Goal: Check status: Check status

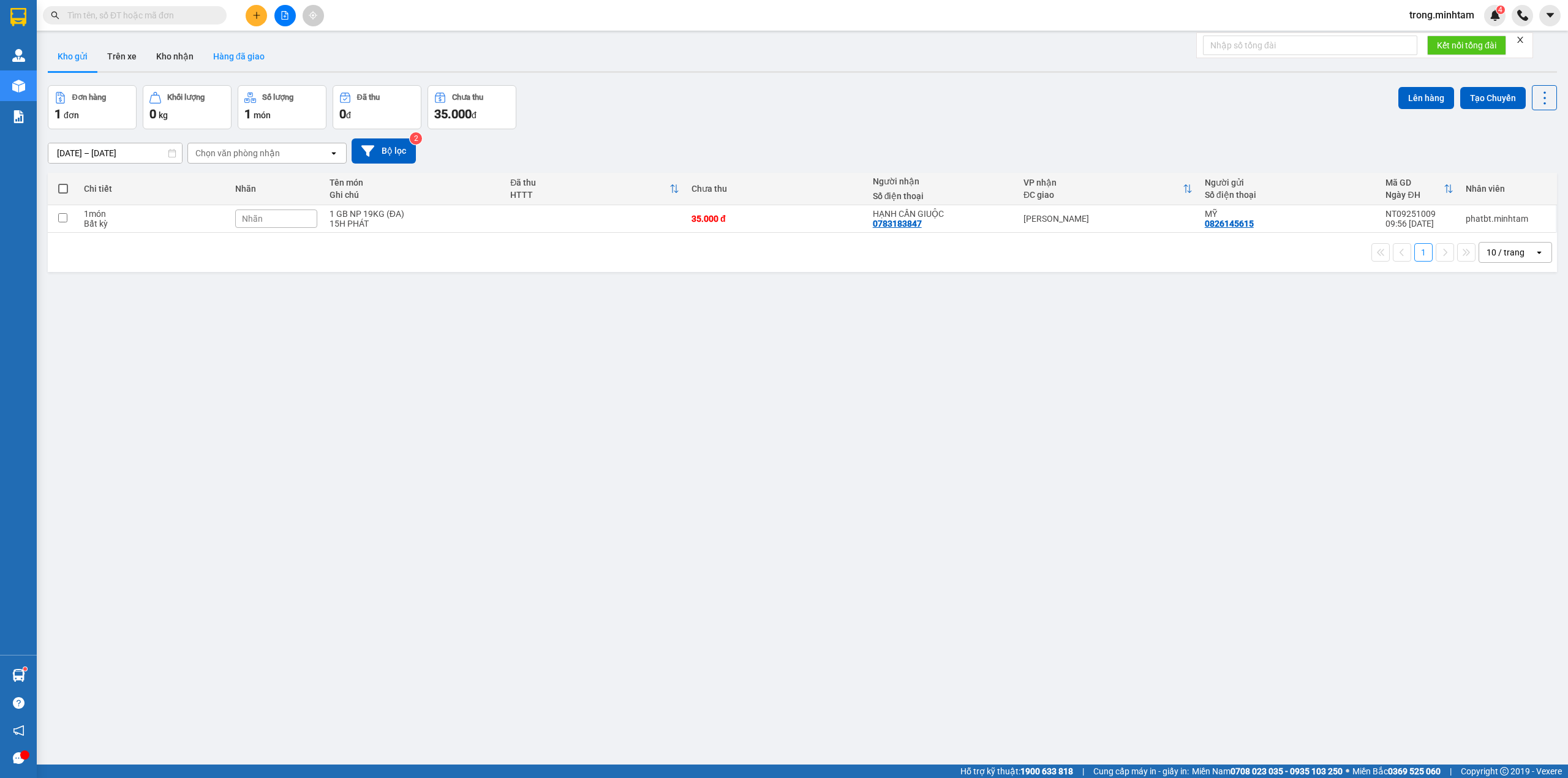
click at [246, 62] on button "Hàng đã giao" at bounding box center [238, 56] width 71 height 29
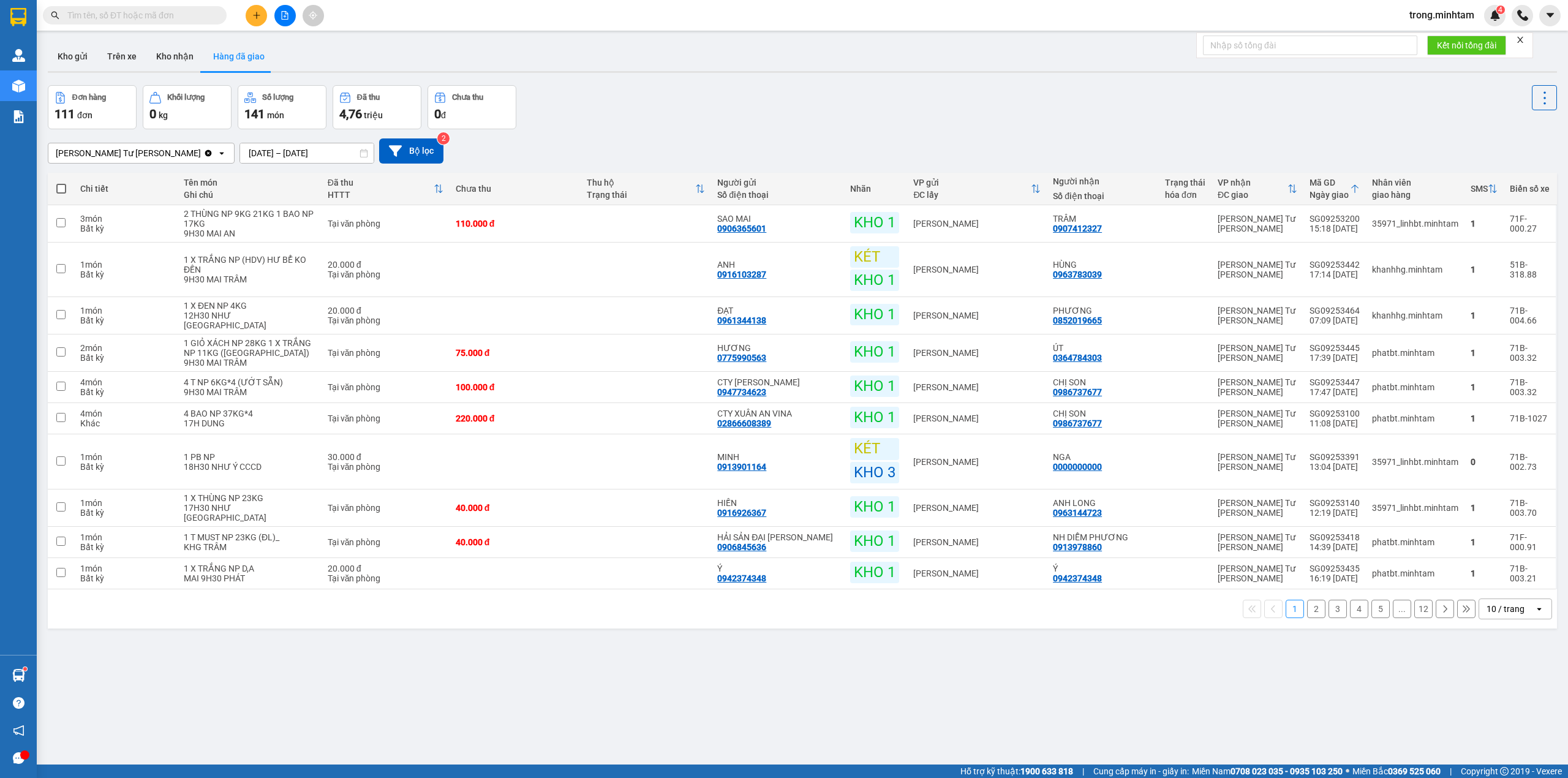
click at [1504, 602] on div "10 / trang" at bounding box center [1505, 608] width 38 height 12
click at [1499, 738] on span "100 / trang" at bounding box center [1498, 736] width 44 height 12
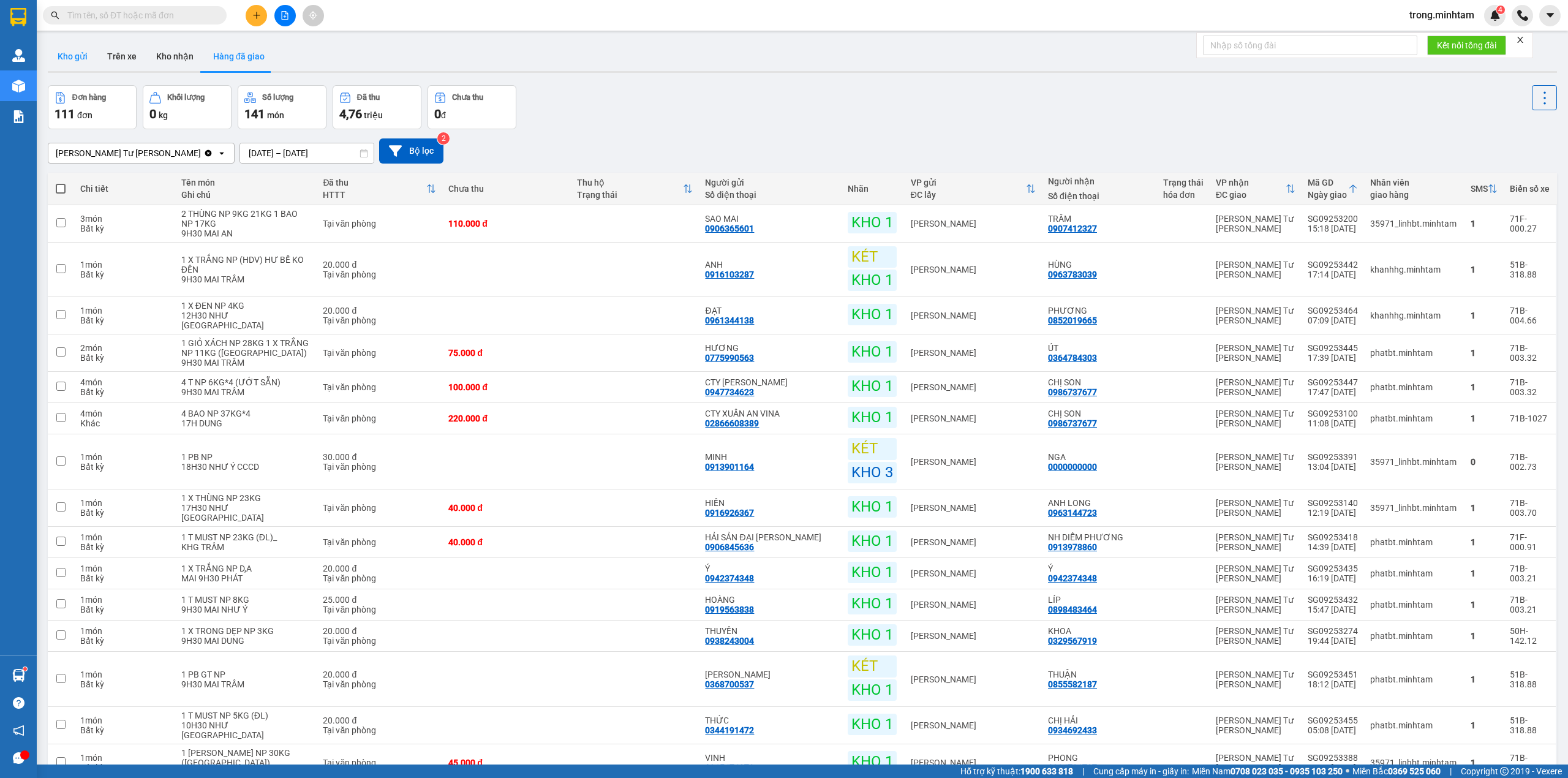
click at [90, 62] on button "Kho gửi" at bounding box center [72, 56] width 49 height 29
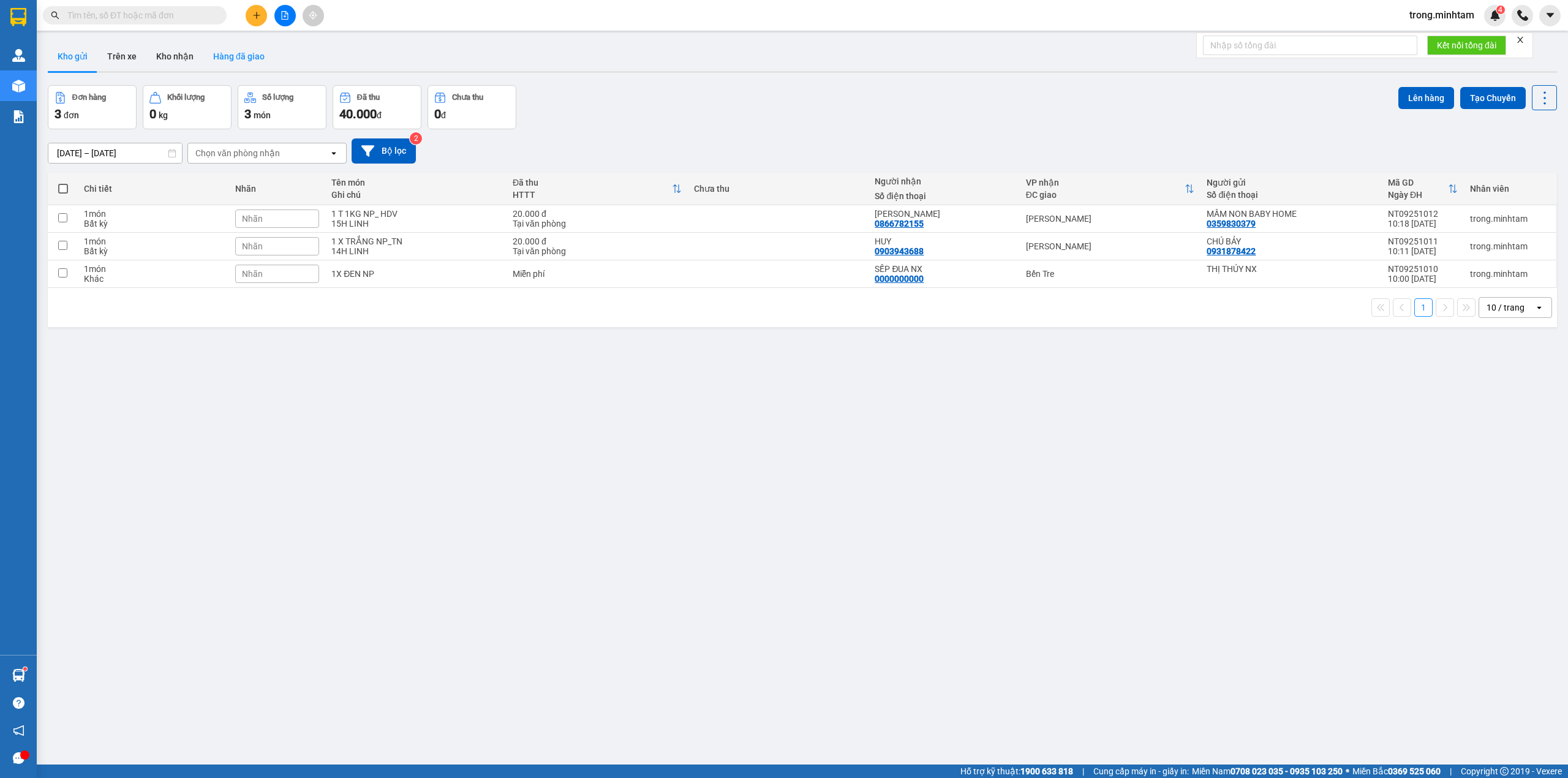
click at [233, 49] on button "Hàng đã giao" at bounding box center [238, 56] width 71 height 29
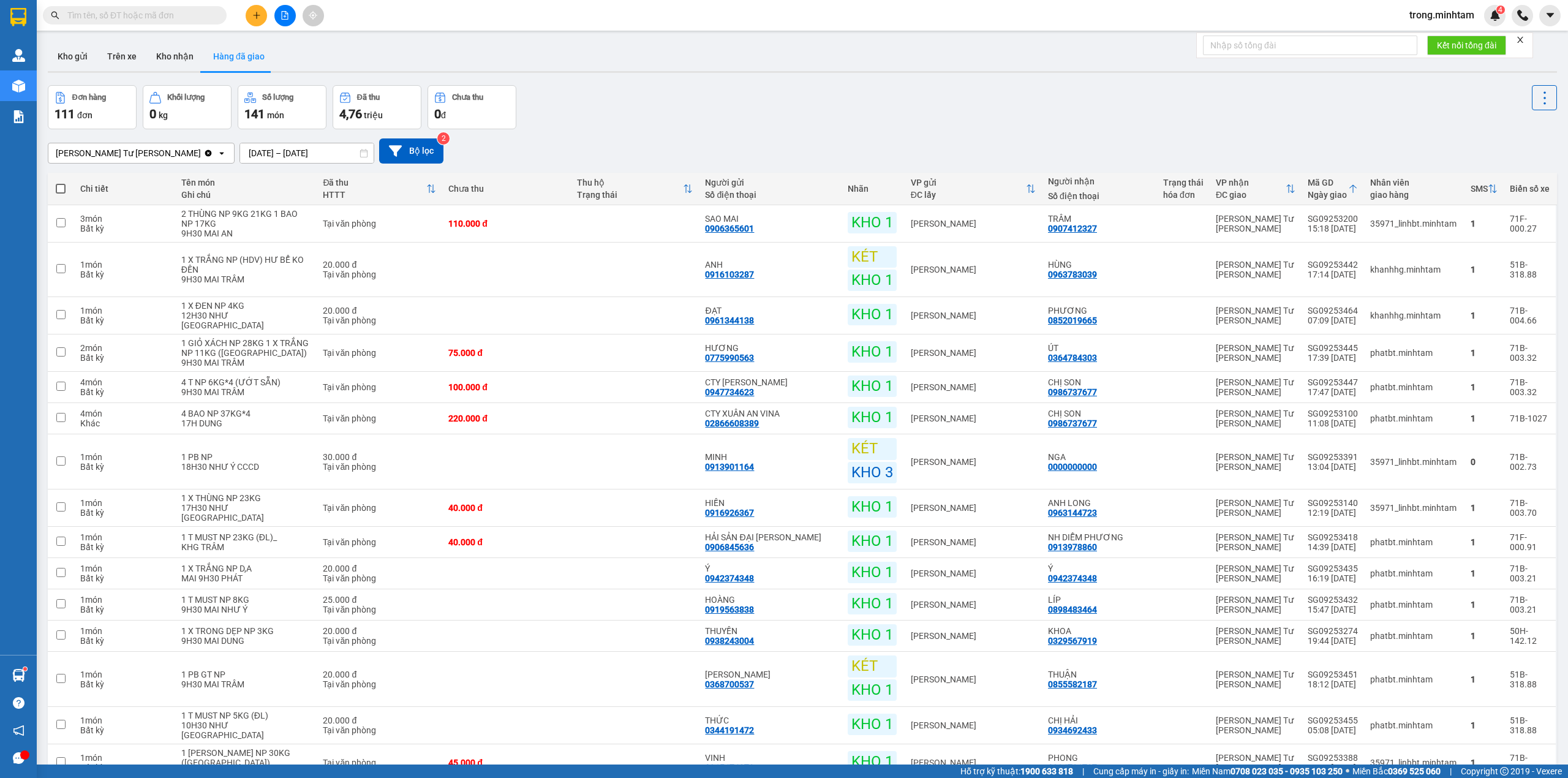
click at [203, 42] on button "Hàng đã giao" at bounding box center [238, 56] width 71 height 29
click at [78, 60] on button "Kho gửi" at bounding box center [72, 56] width 49 height 29
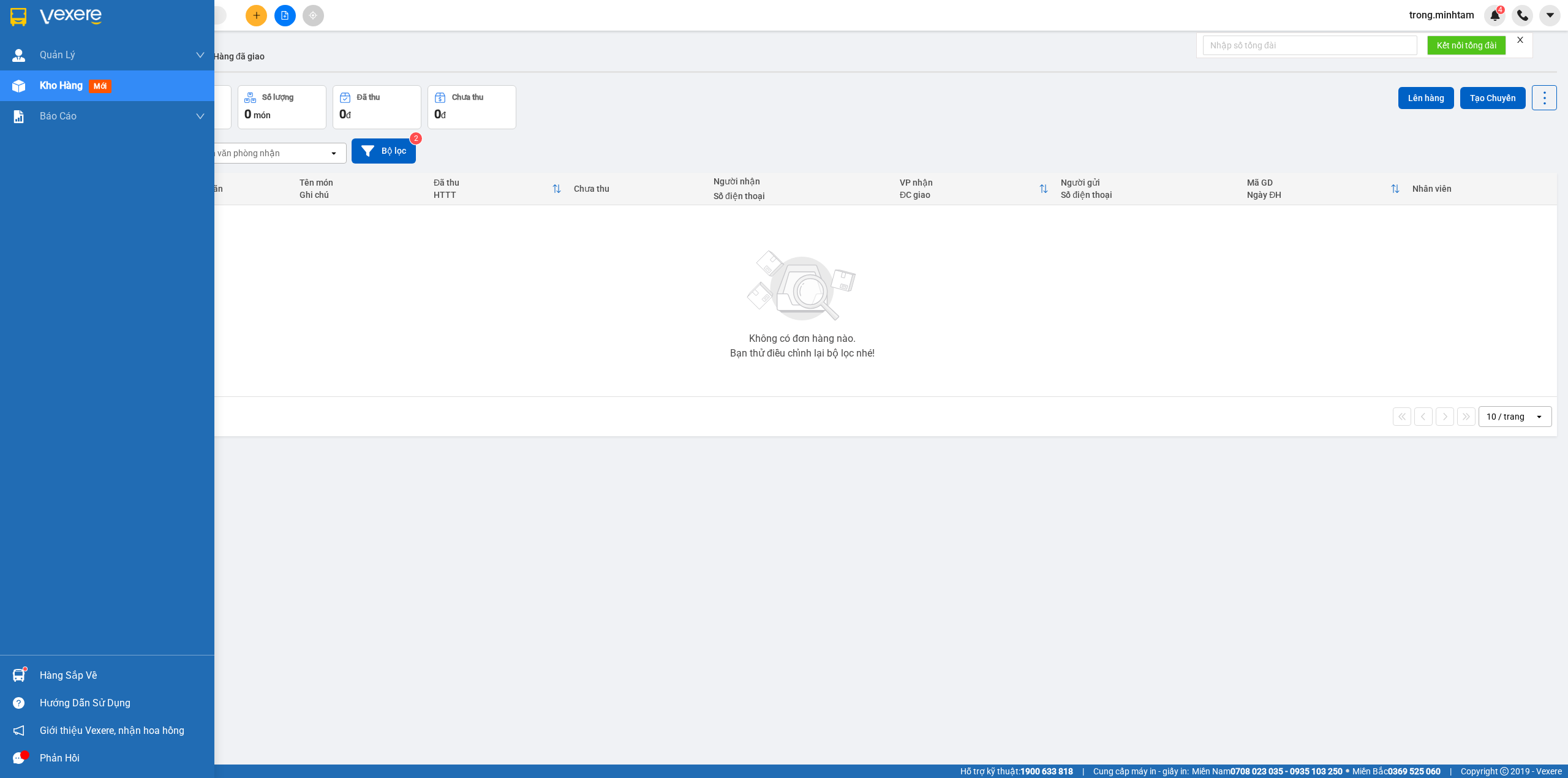
click at [98, 671] on div "Hàng sắp về" at bounding box center [122, 675] width 165 height 19
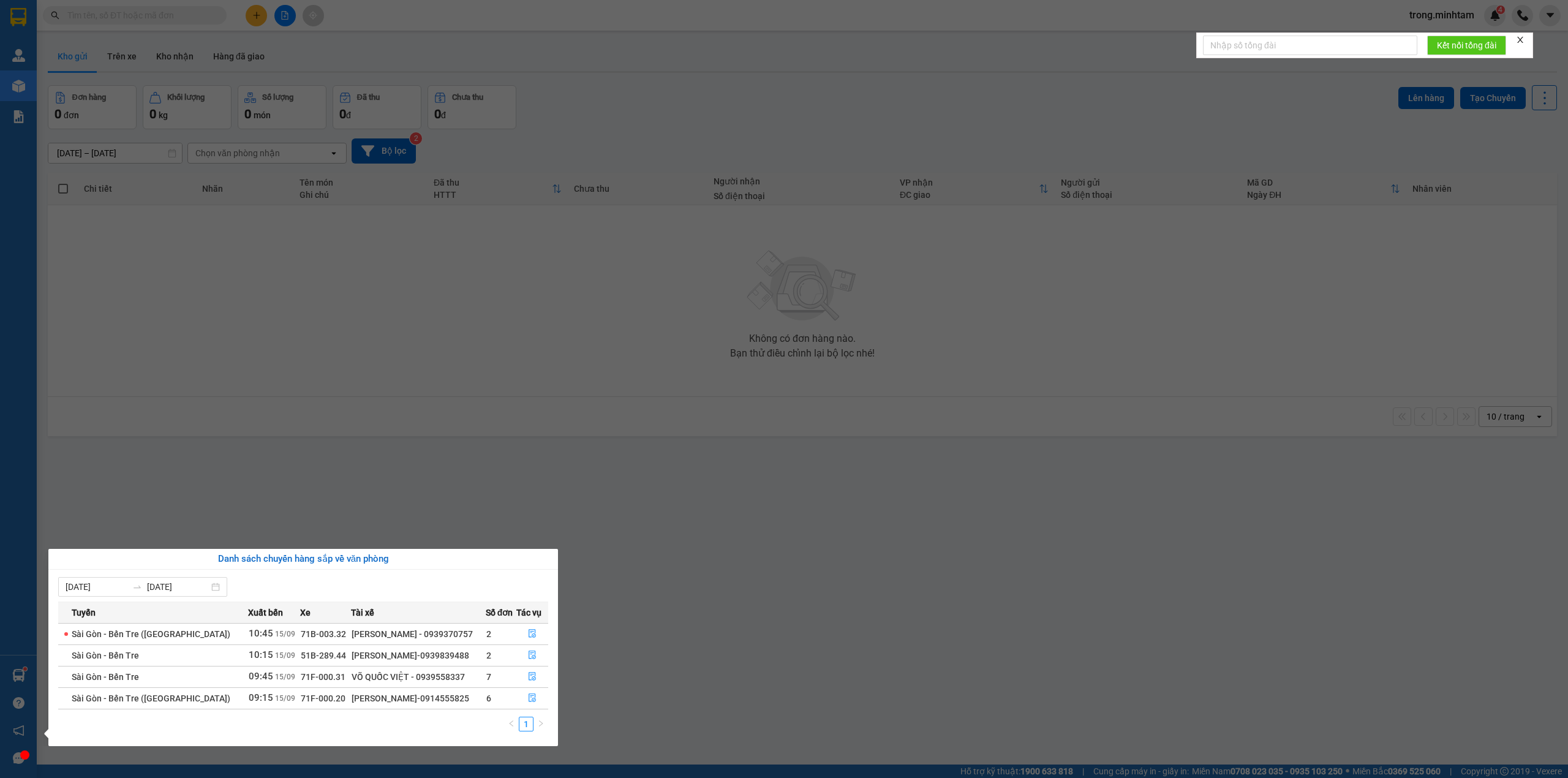
click at [1519, 40] on icon "close" at bounding box center [1519, 39] width 8 height 8
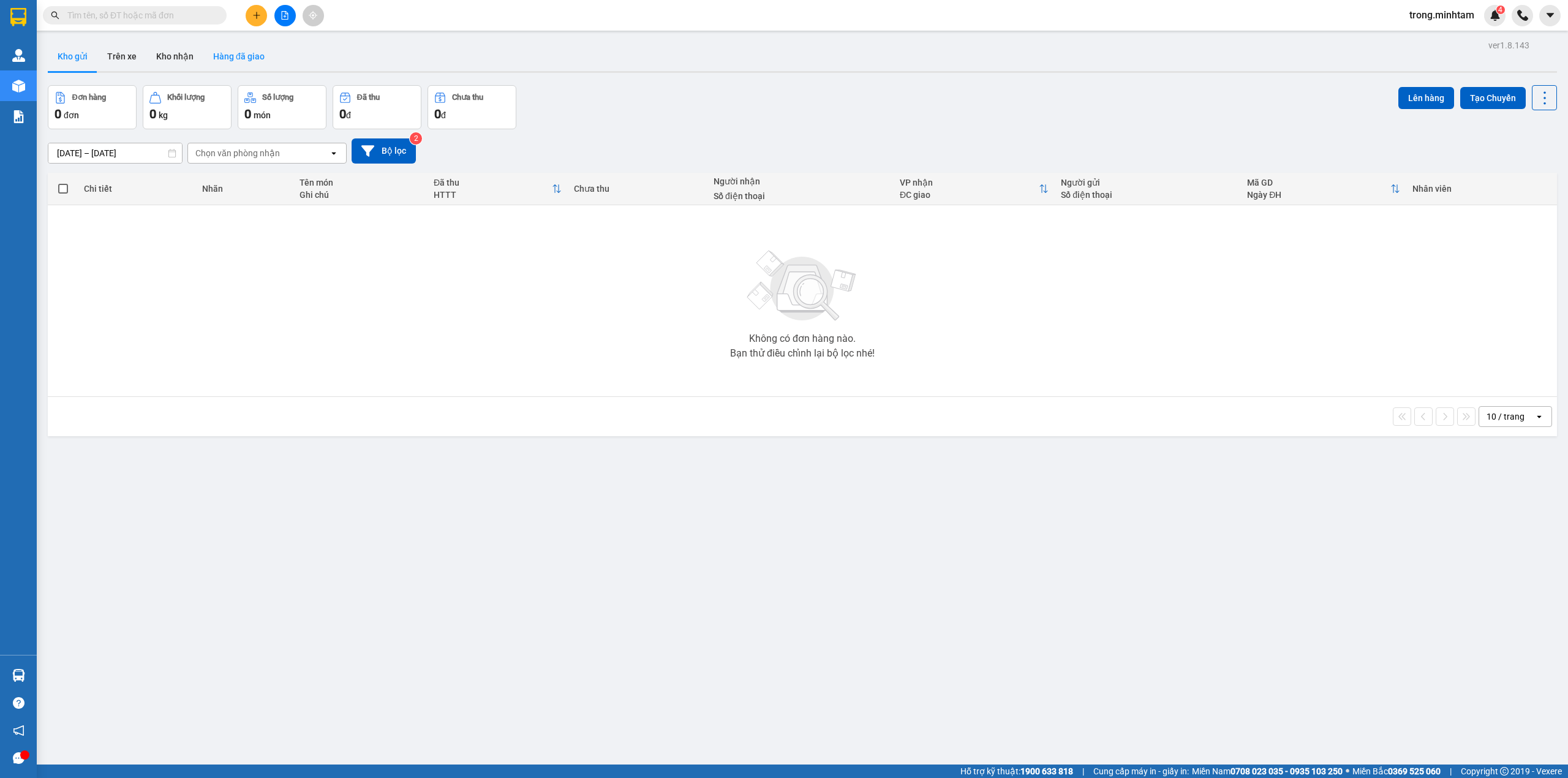
click at [203, 64] on button "Hàng đã giao" at bounding box center [238, 56] width 71 height 29
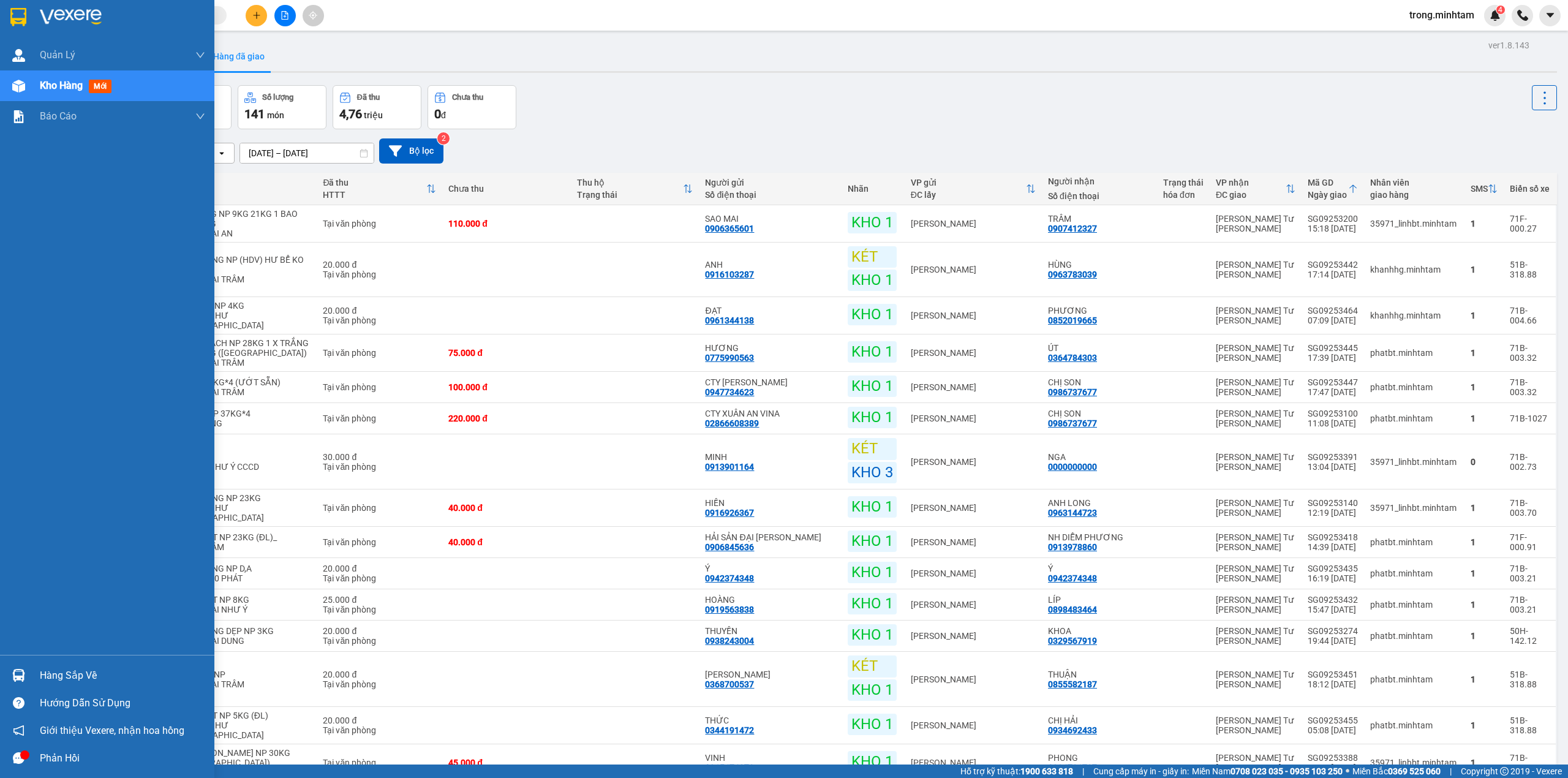
click at [64, 666] on div "Hàng sắp về" at bounding box center [122, 675] width 165 height 19
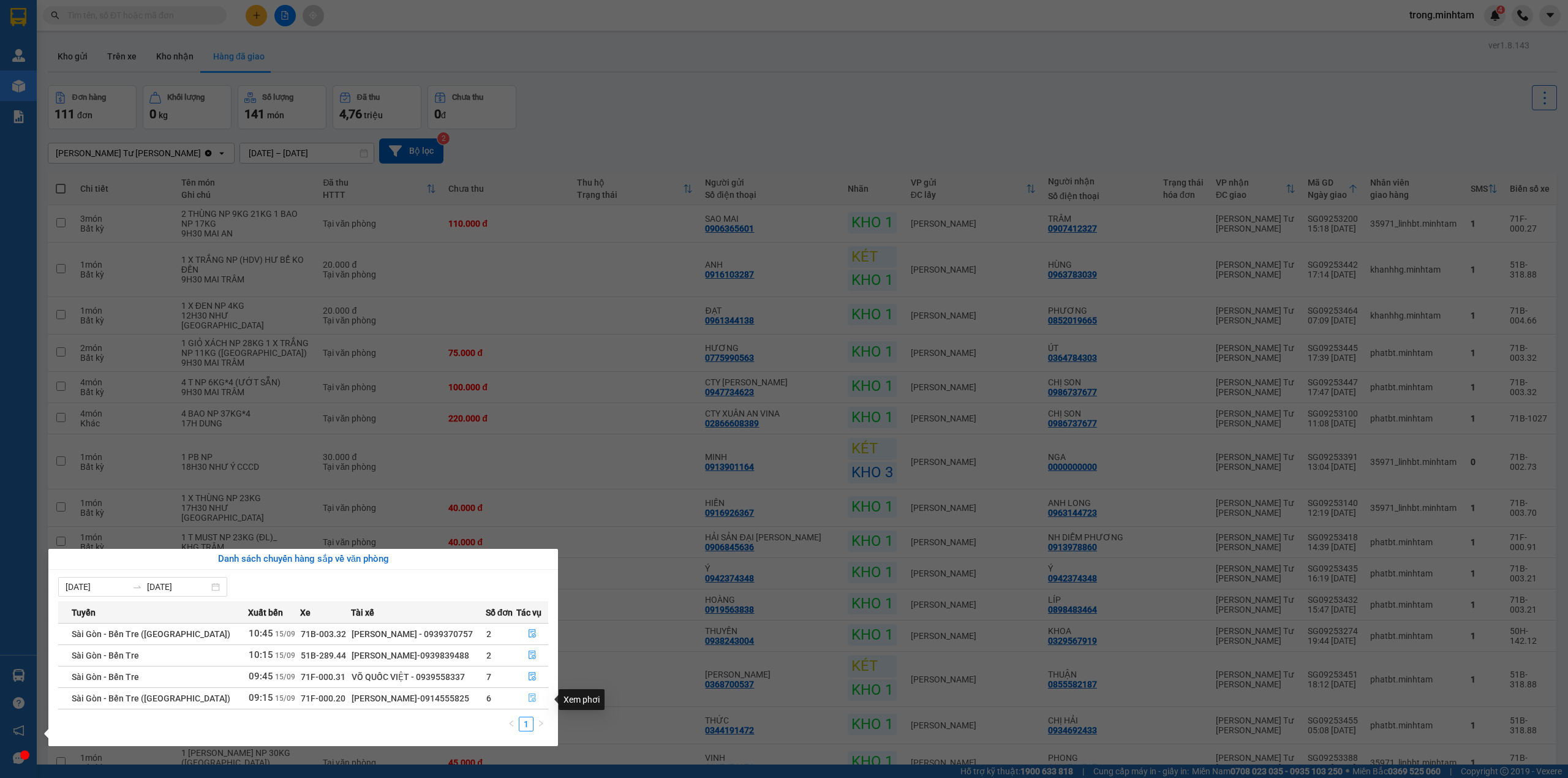
click at [529, 699] on icon "file-done" at bounding box center [532, 697] width 8 height 8
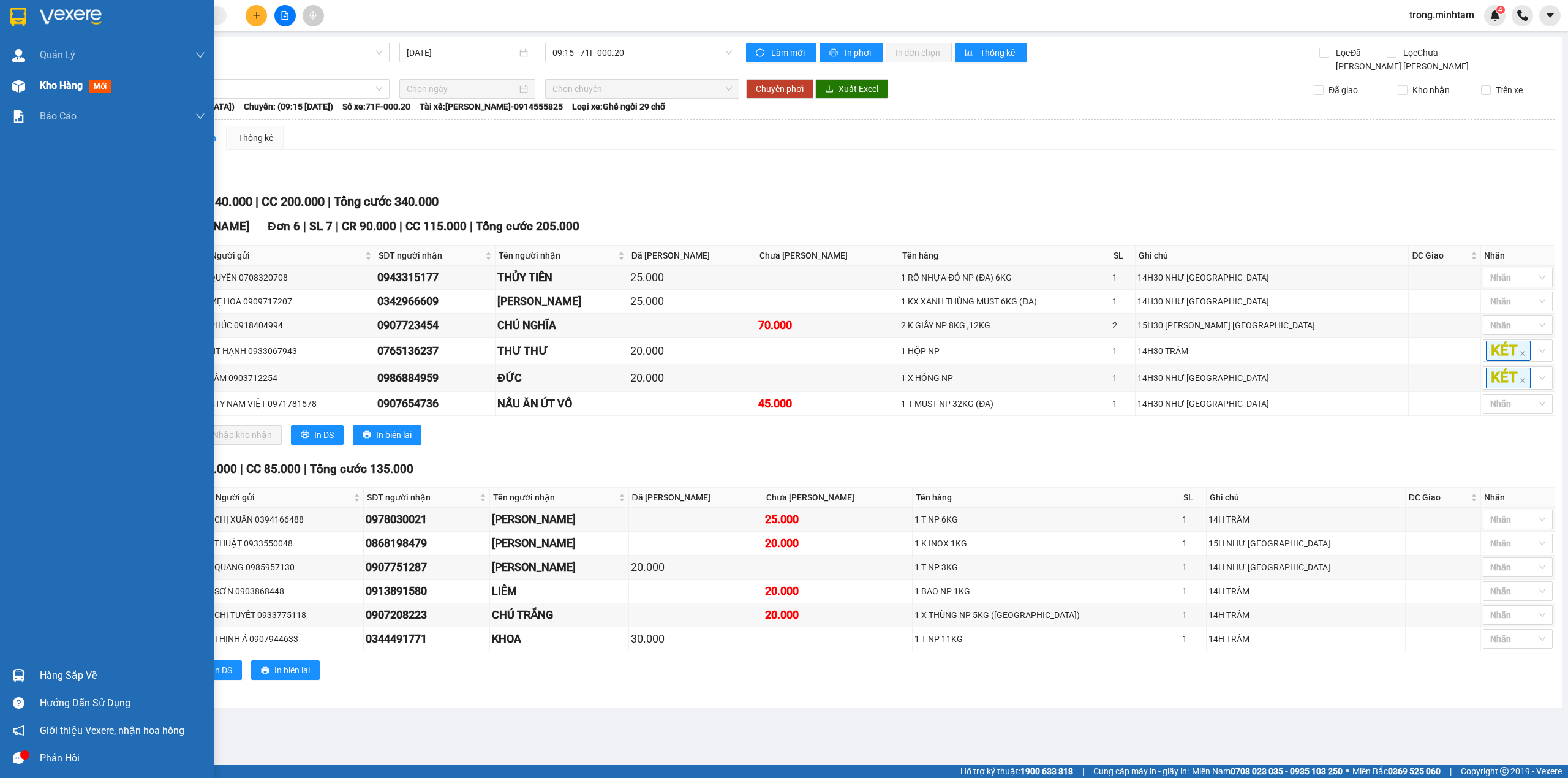
click at [55, 75] on div "Kho hàng mới" at bounding box center [122, 86] width 165 height 31
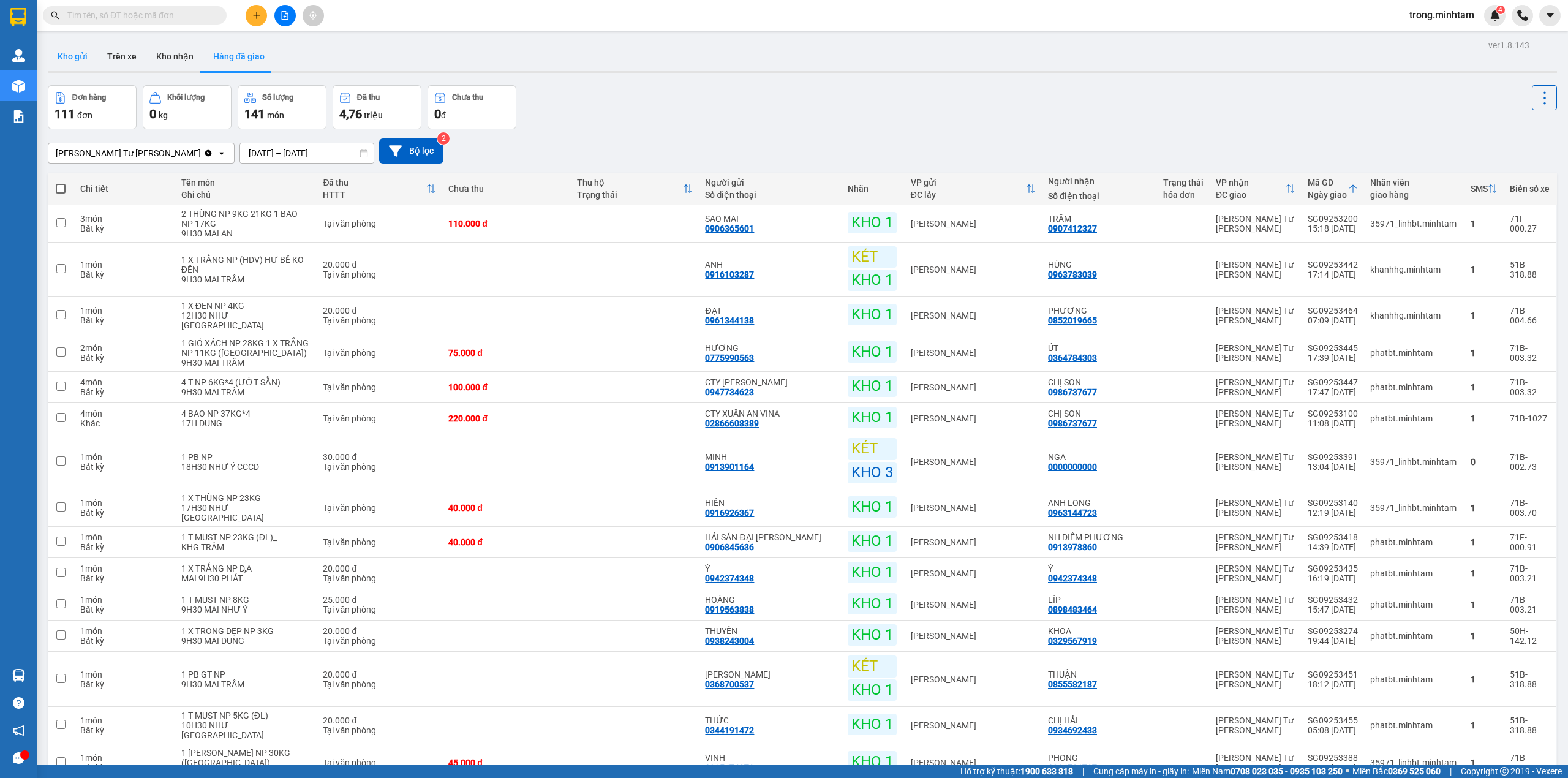
click at [74, 62] on button "Kho gửi" at bounding box center [72, 56] width 49 height 29
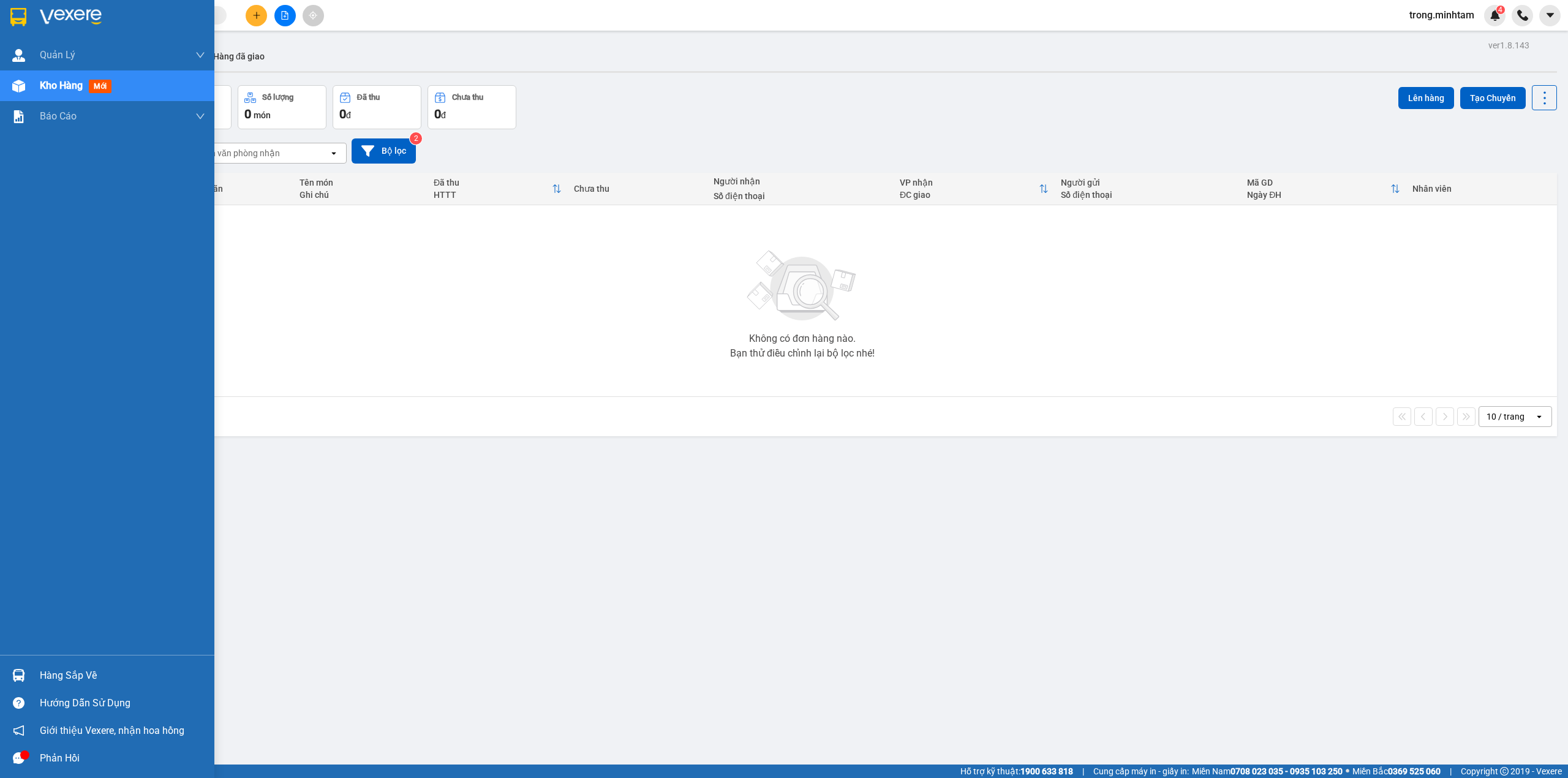
click at [94, 674] on div "Hàng sắp về" at bounding box center [122, 675] width 165 height 19
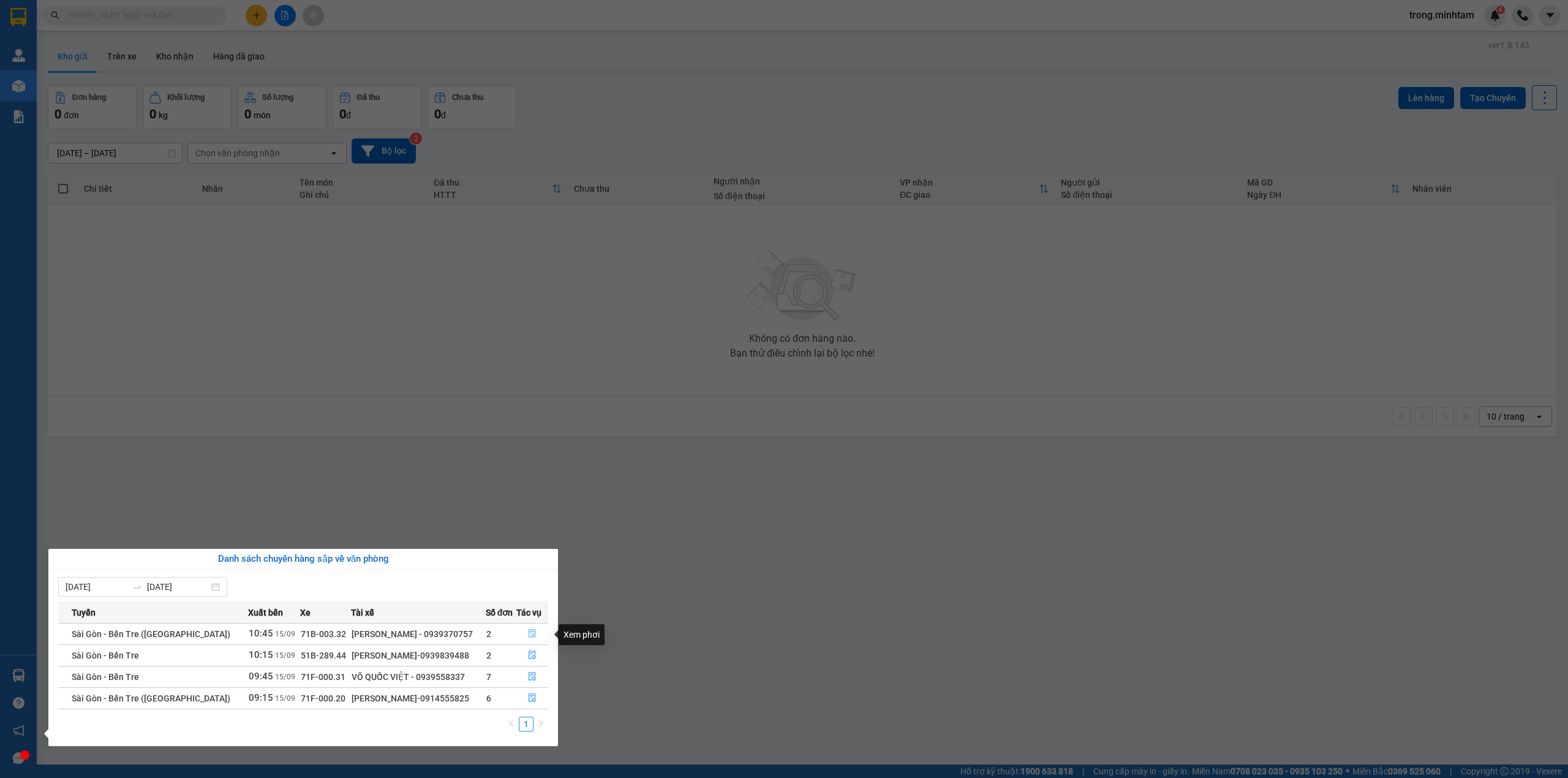
click at [528, 632] on icon "file-done" at bounding box center [532, 633] width 8 height 8
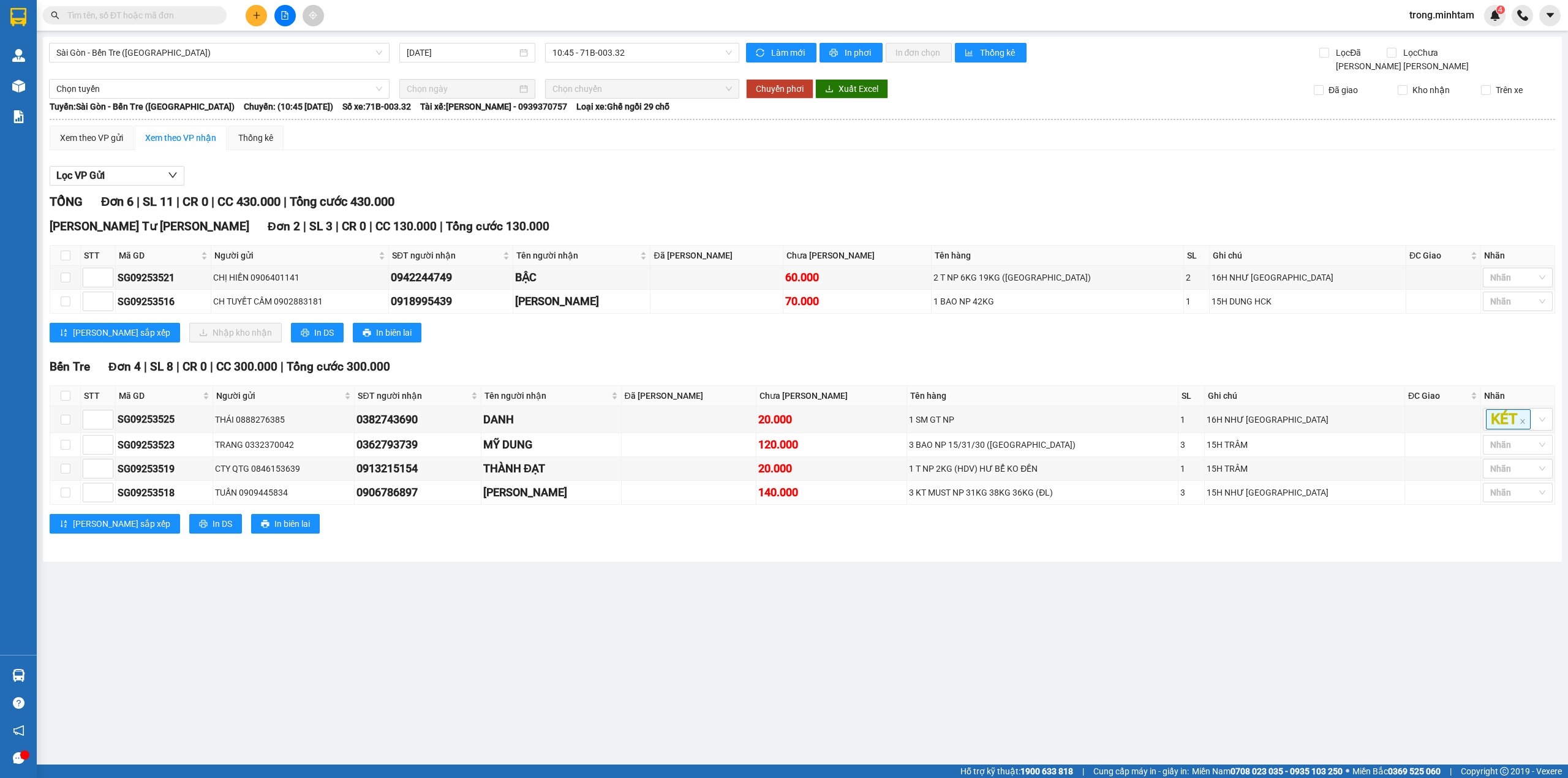
click at [145, 18] on input "text" at bounding box center [140, 15] width 145 height 13
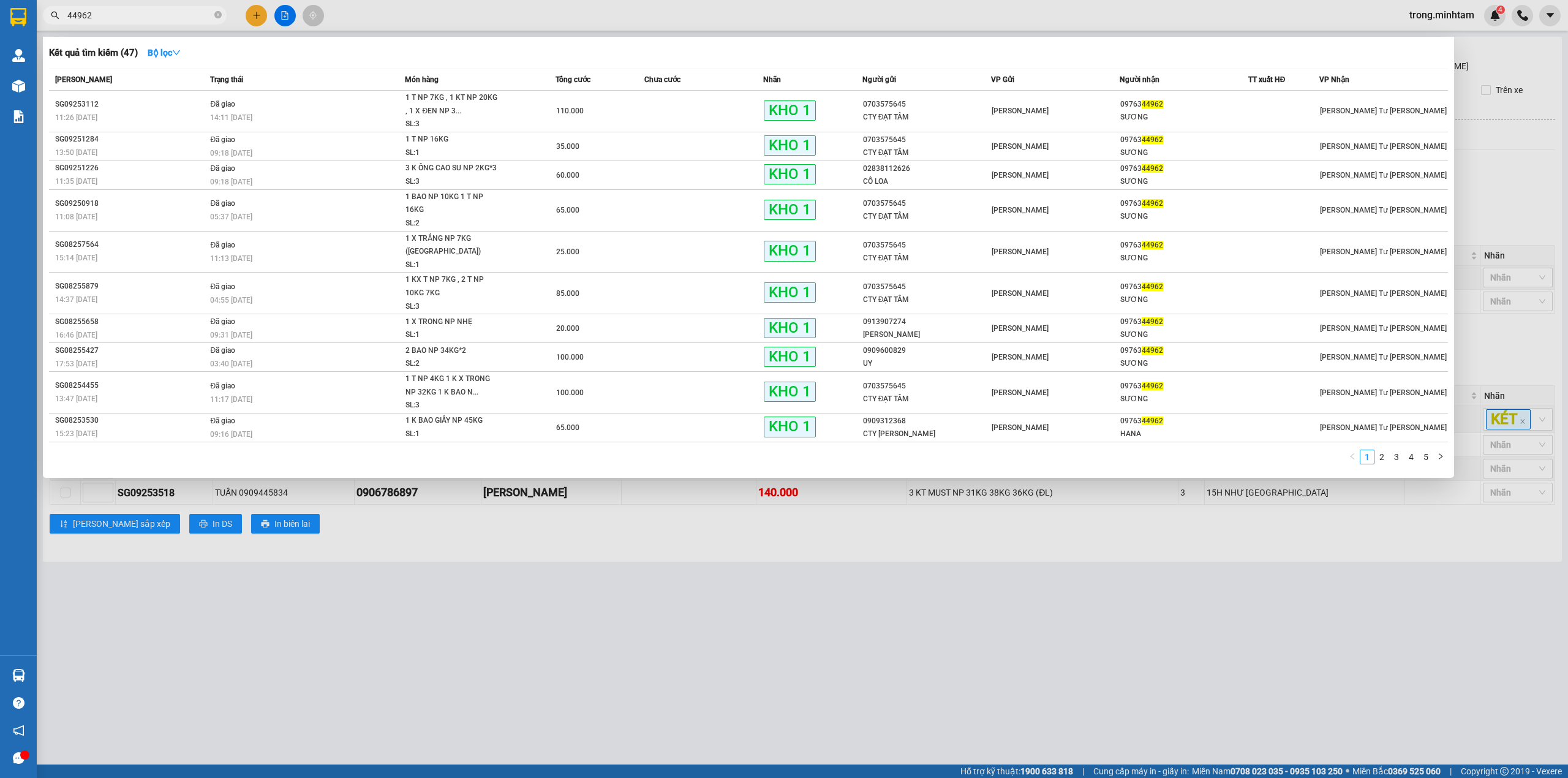
click at [125, 20] on input "44962" at bounding box center [140, 15] width 145 height 13
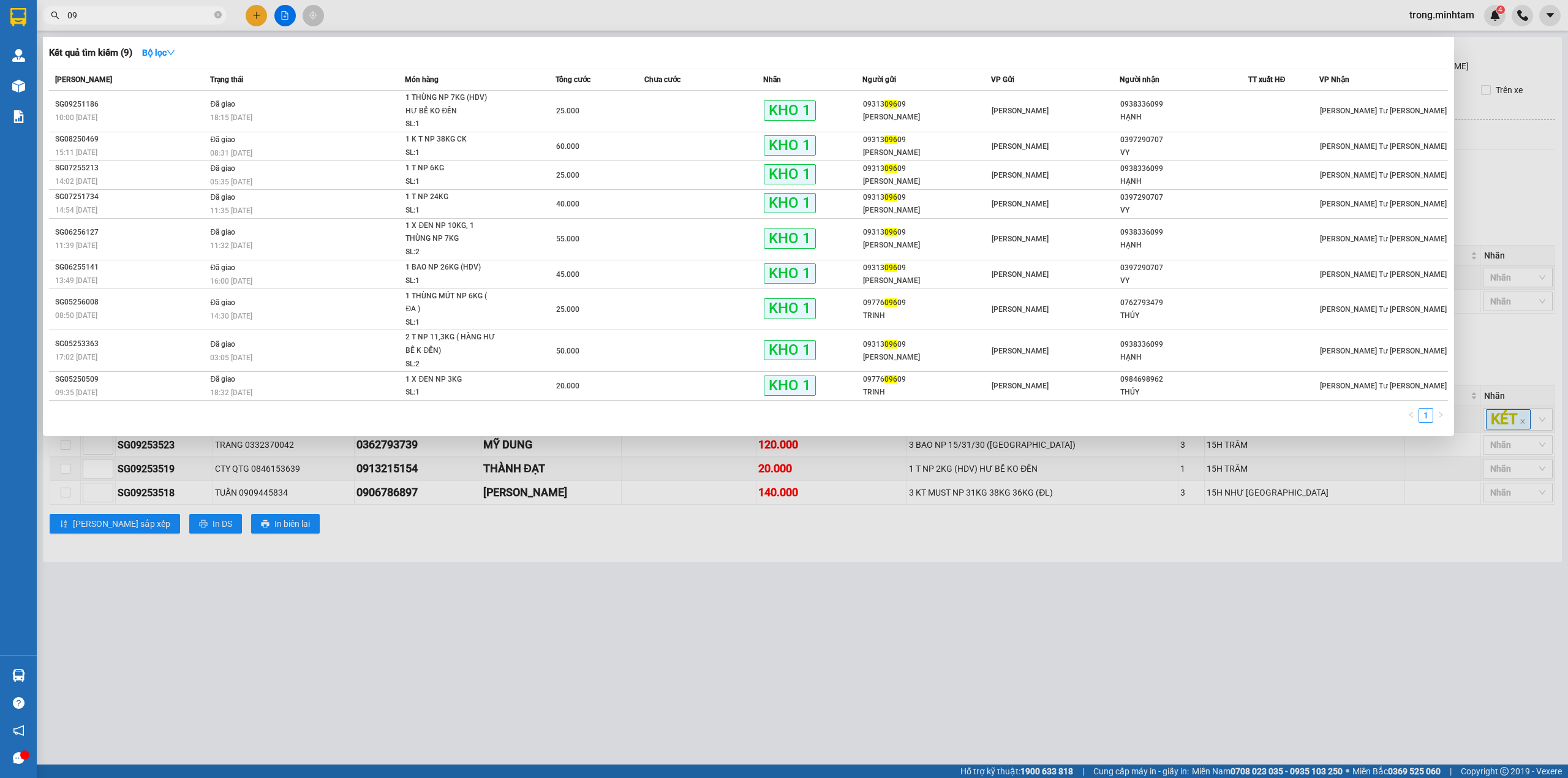
type input "0"
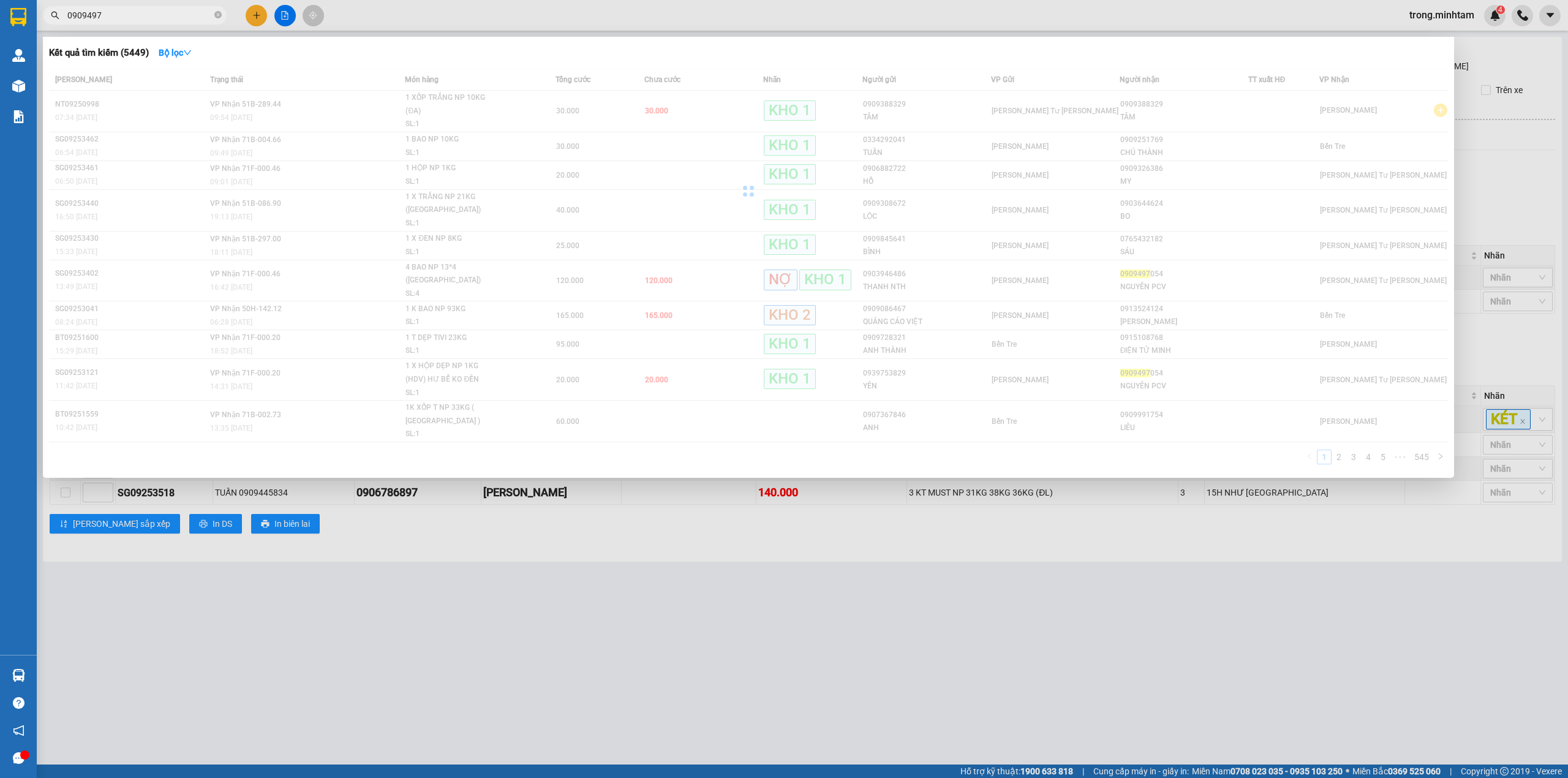
type input "09094970"
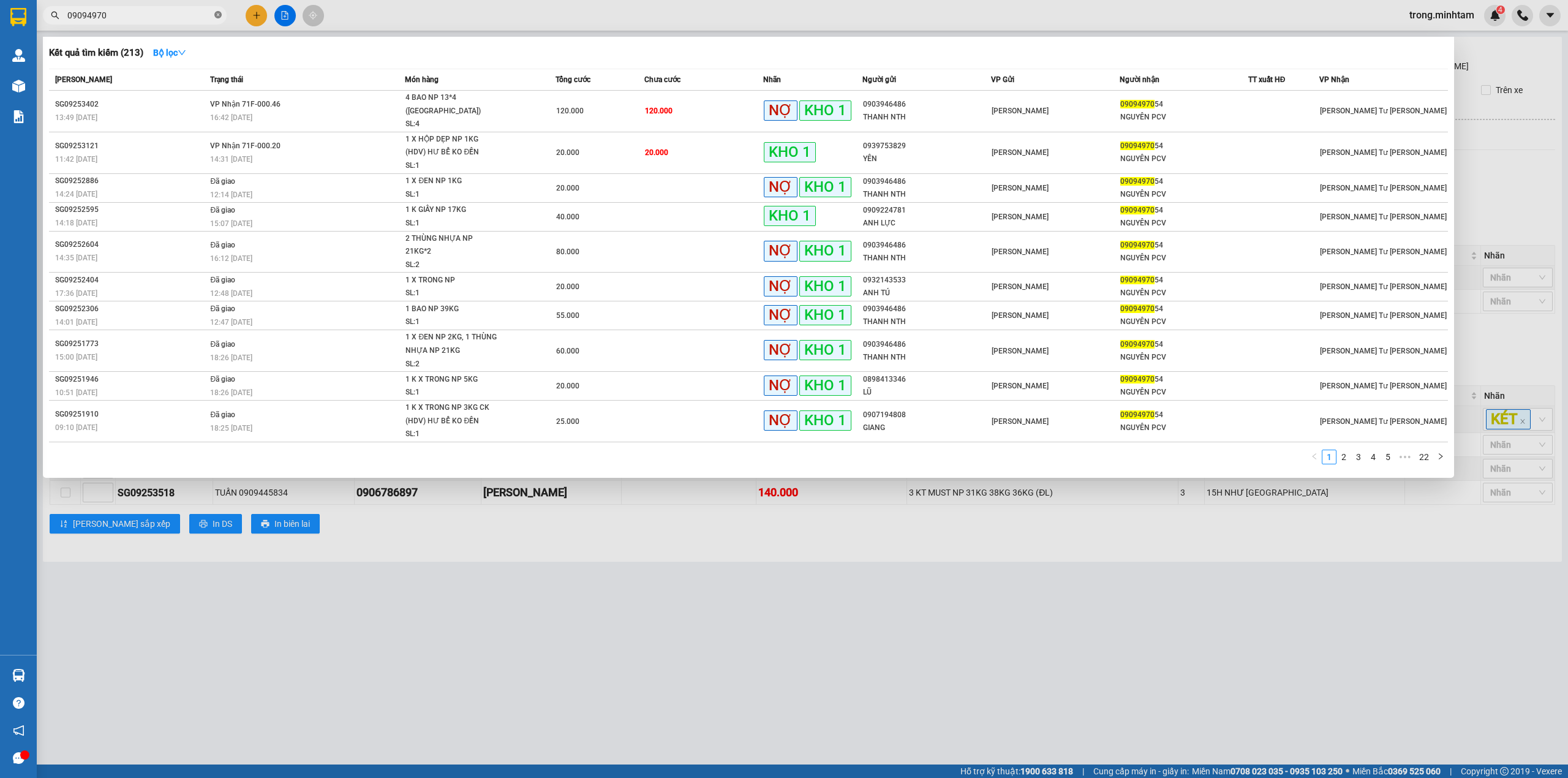
click at [214, 11] on icon "close-circle" at bounding box center [217, 14] width 7 height 7
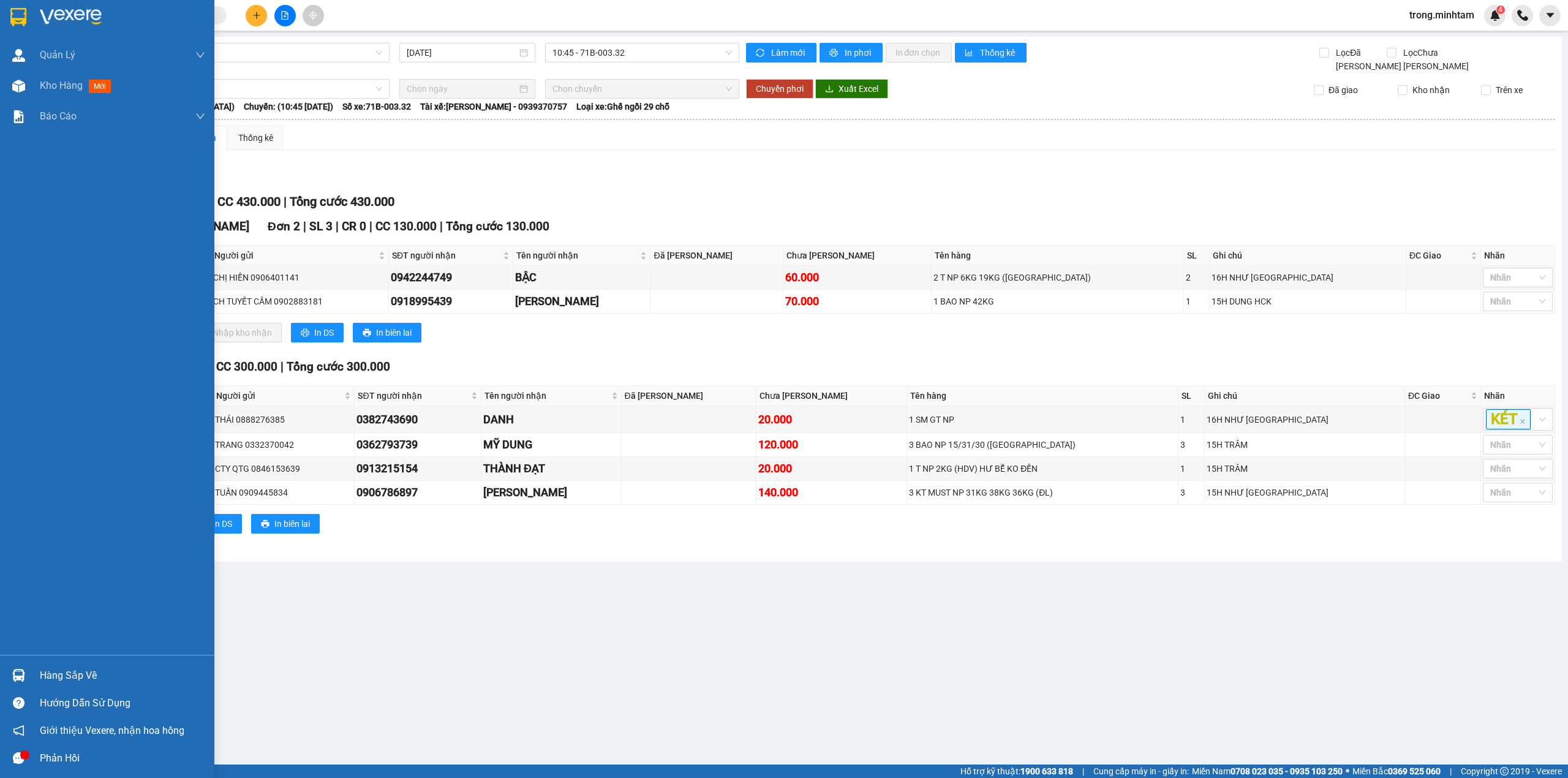
click at [45, 670] on div "Hàng sắp về" at bounding box center [122, 675] width 165 height 19
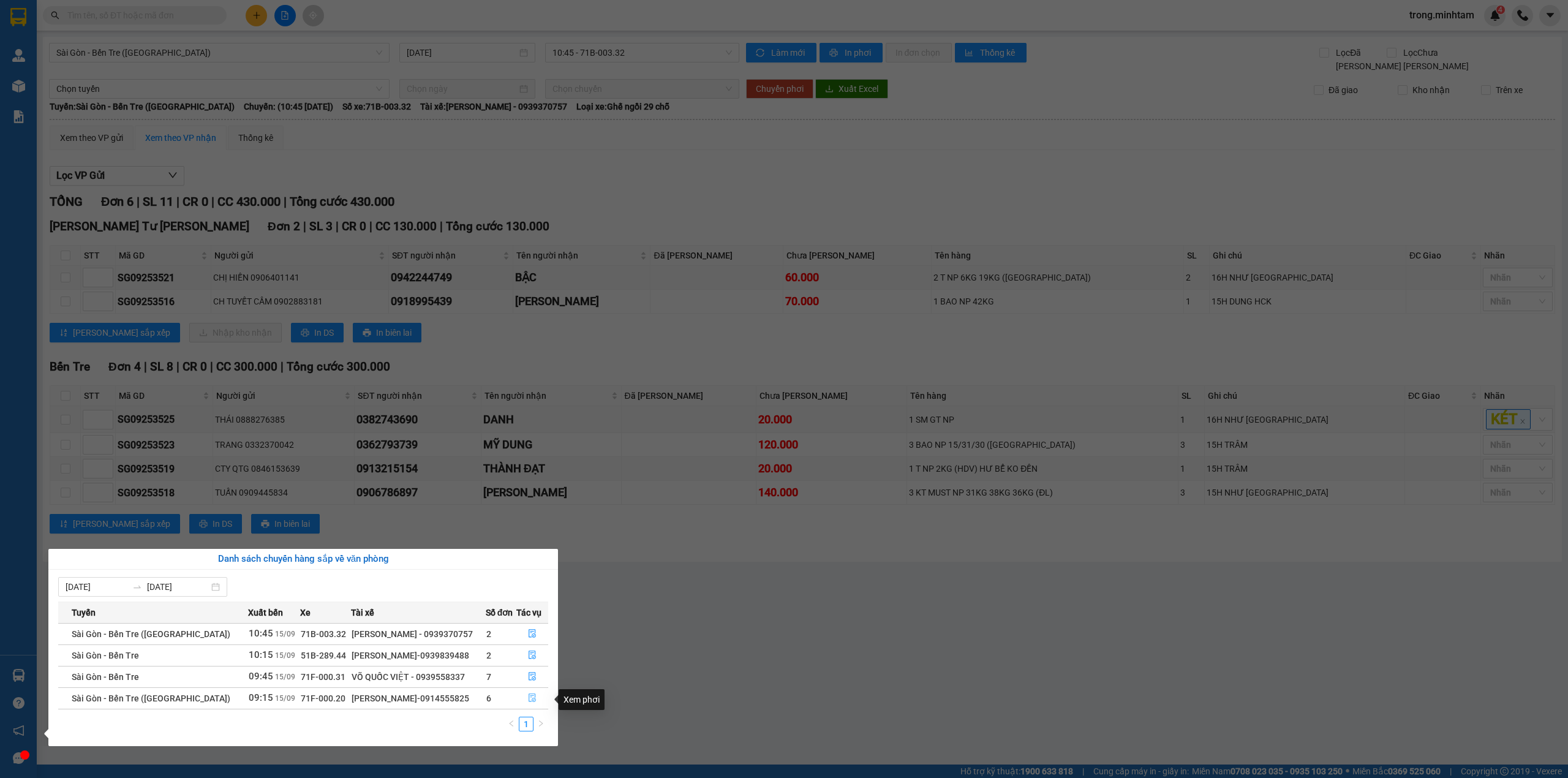
click at [528, 703] on span "file-done" at bounding box center [532, 698] width 8 height 10
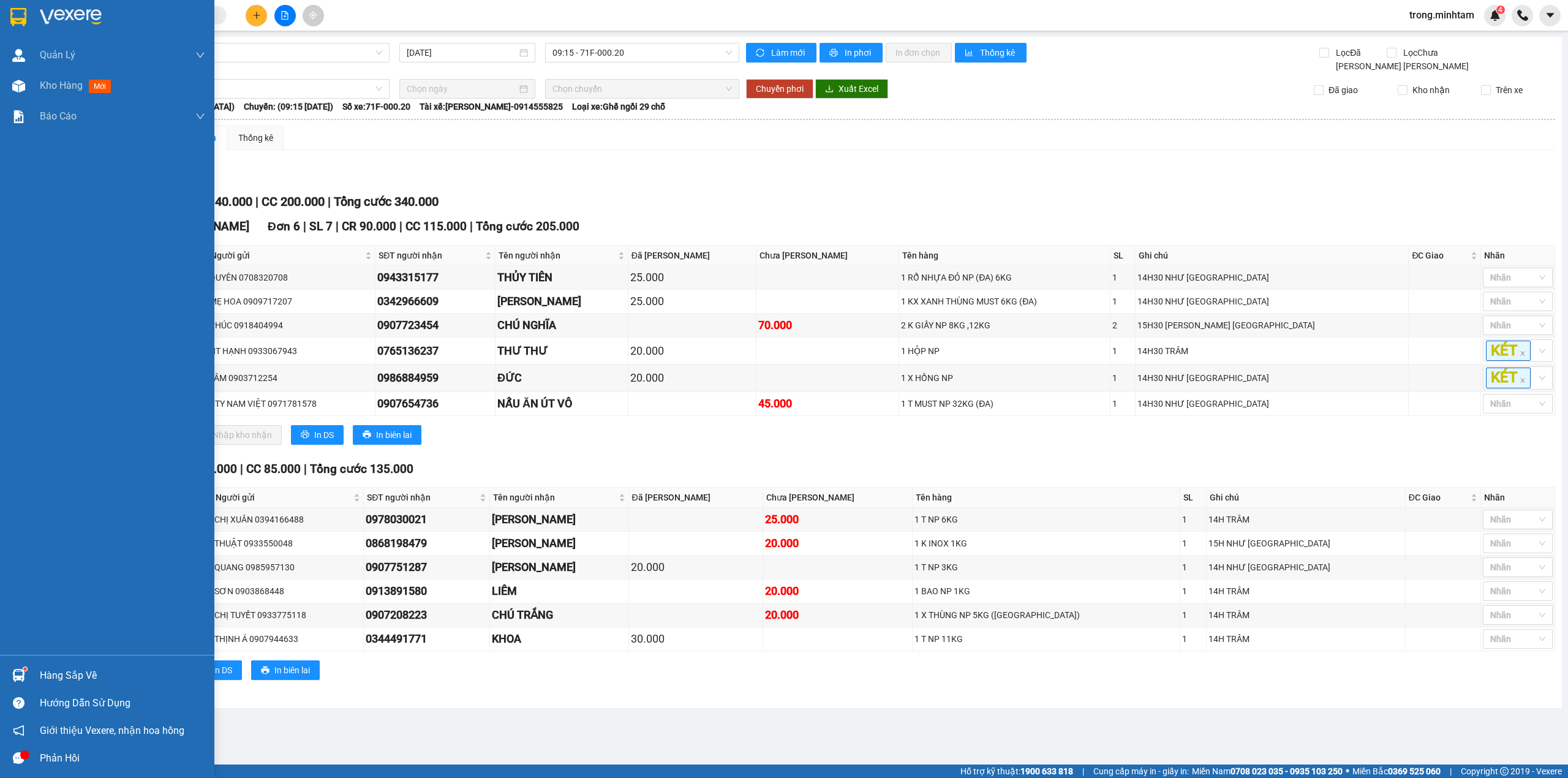
click at [44, 674] on div "Hàng sắp về" at bounding box center [122, 675] width 165 height 19
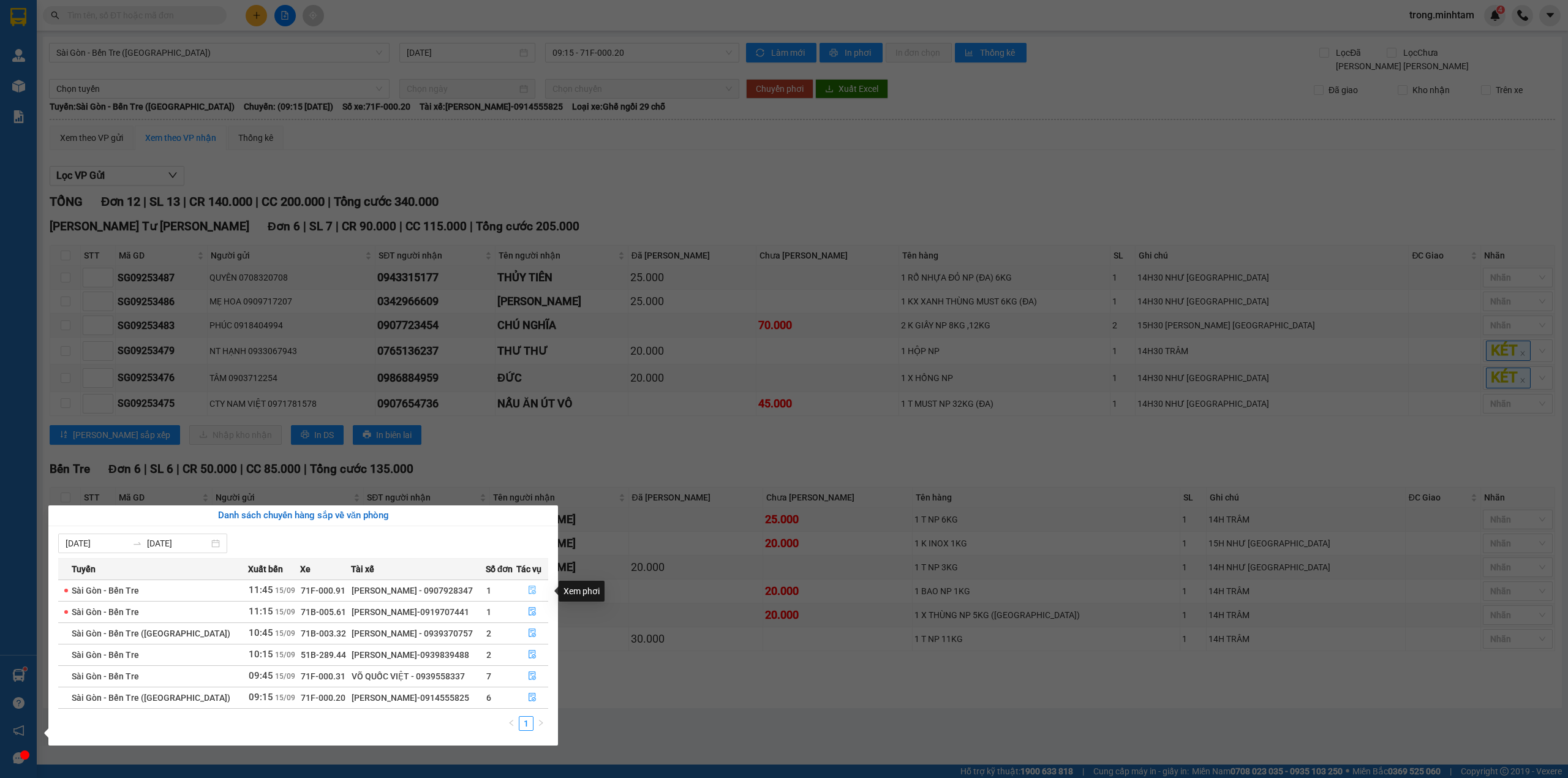
click at [528, 588] on icon "file-done" at bounding box center [532, 590] width 8 height 8
